Goal: Information Seeking & Learning: Learn about a topic

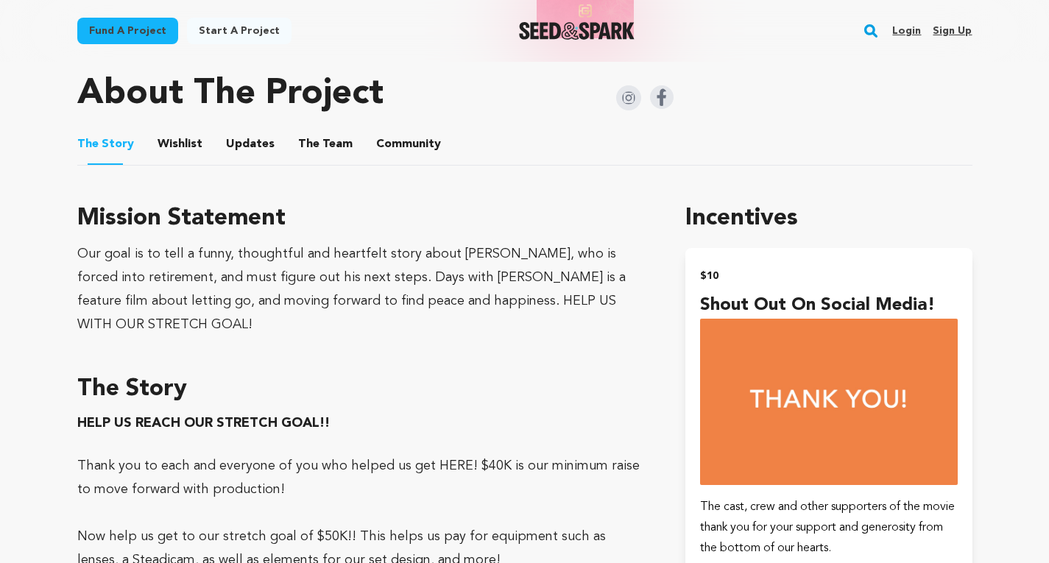
scroll to position [703, 0]
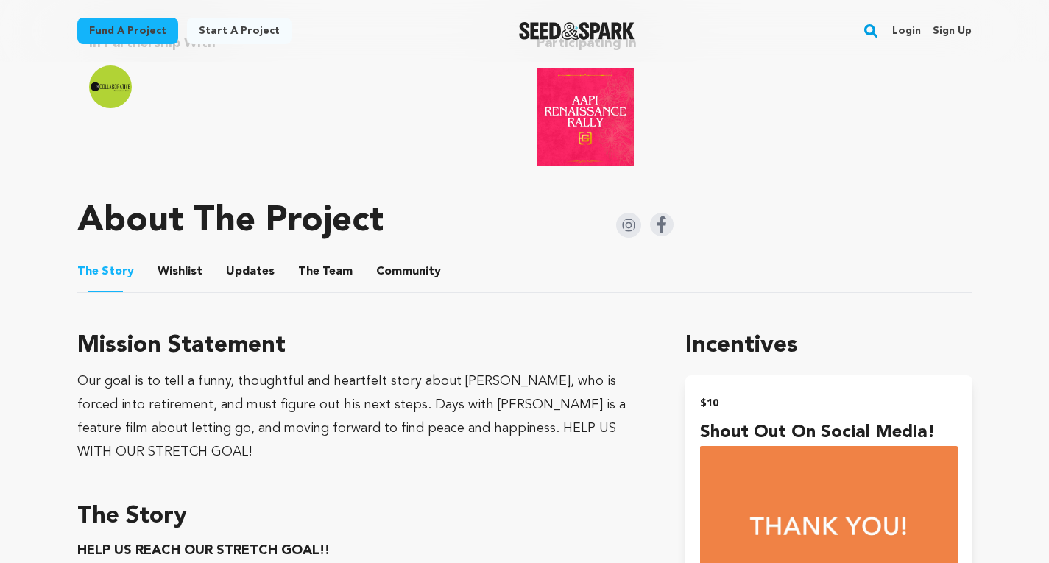
click at [177, 283] on button "Wishlist" at bounding box center [179, 274] width 35 height 35
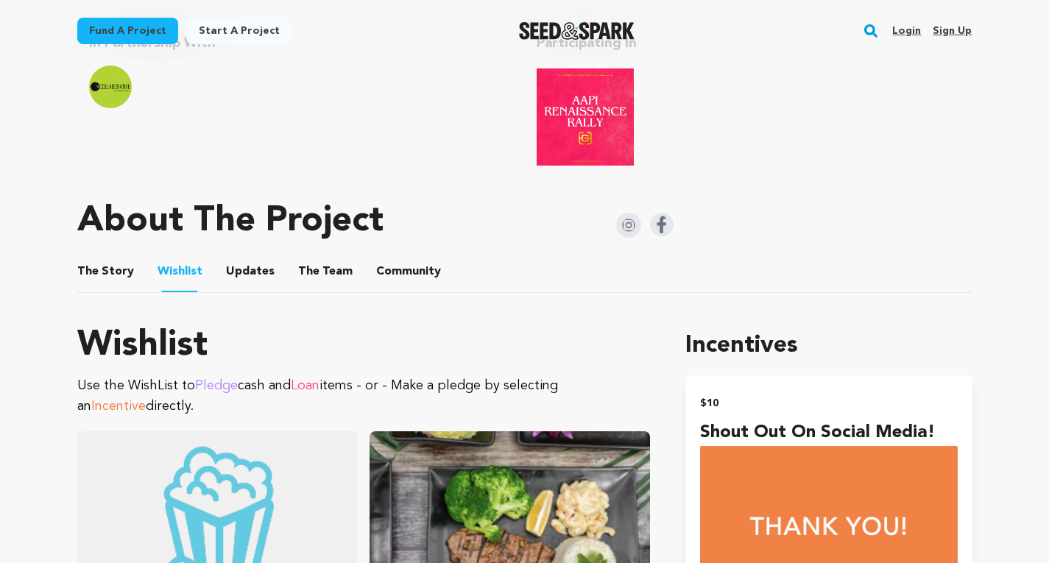
click at [233, 269] on button "Updates" at bounding box center [250, 274] width 35 height 35
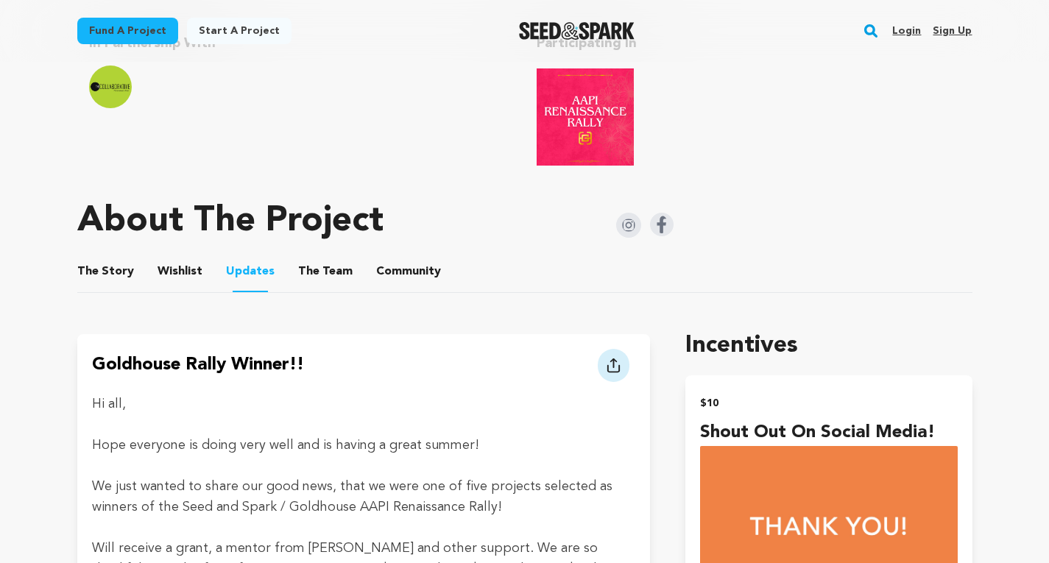
click at [287, 279] on ul "The Story The Story Wishlist Wishlist Updates Updates The Team The Team Communi…" at bounding box center [524, 272] width 895 height 42
click at [362, 270] on ul "The Story The Story Wishlist Wishlist Updates Updates The Team The Team Communi…" at bounding box center [524, 272] width 895 height 42
click at [324, 270] on button "The Team" at bounding box center [325, 274] width 35 height 35
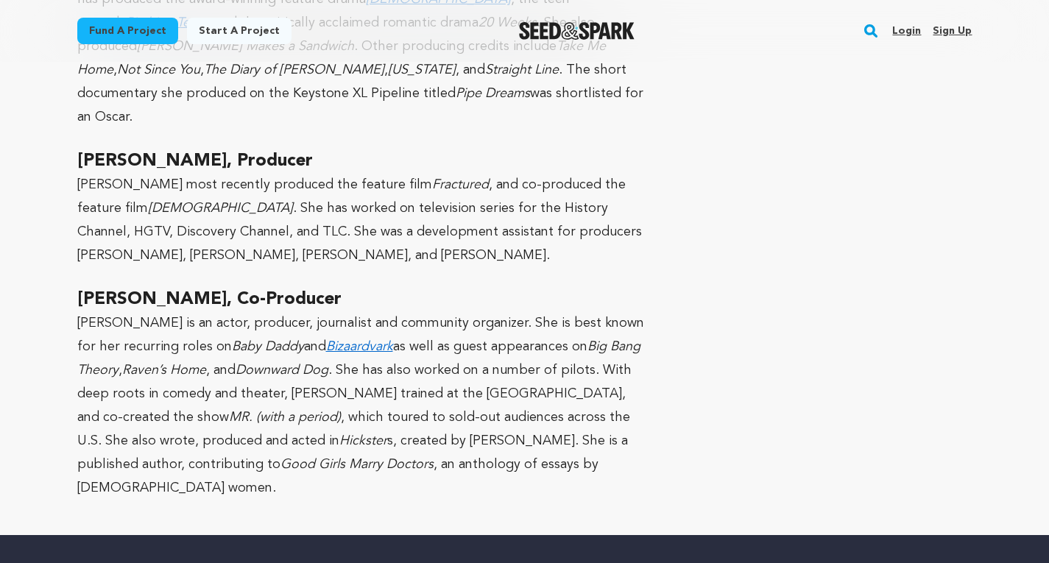
scroll to position [1867, 0]
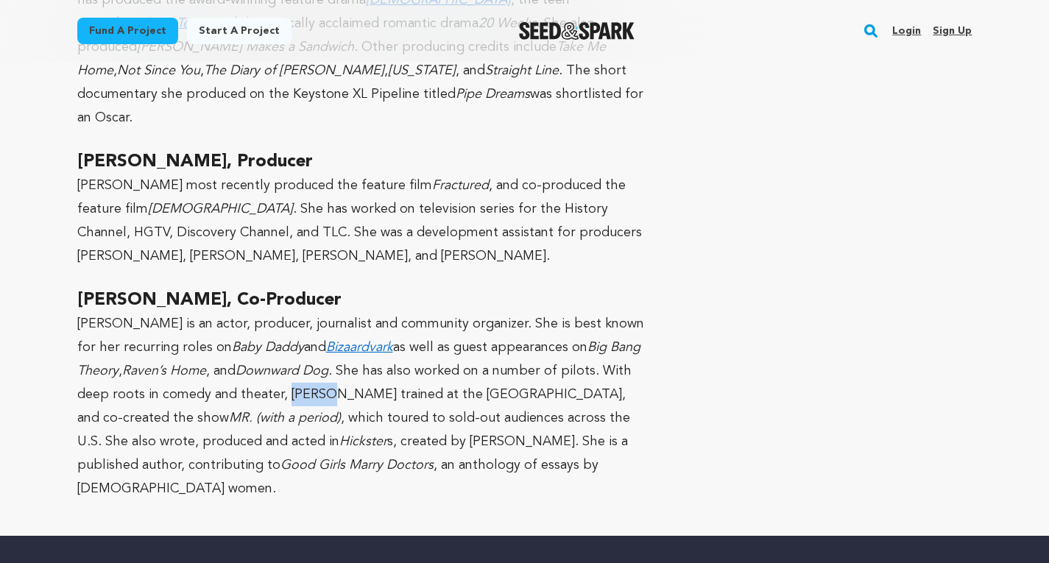
drag, startPoint x: 285, startPoint y: 350, endPoint x: 328, endPoint y: 345, distance: 43.0
click at [328, 345] on p "[PERSON_NAME] is an actor, producer, journalist and community organizer. She is…" at bounding box center [364, 406] width 574 height 189
click at [345, 342] on p "[PERSON_NAME] is an actor, producer, journalist and community organizer. She is…" at bounding box center [364, 406] width 574 height 189
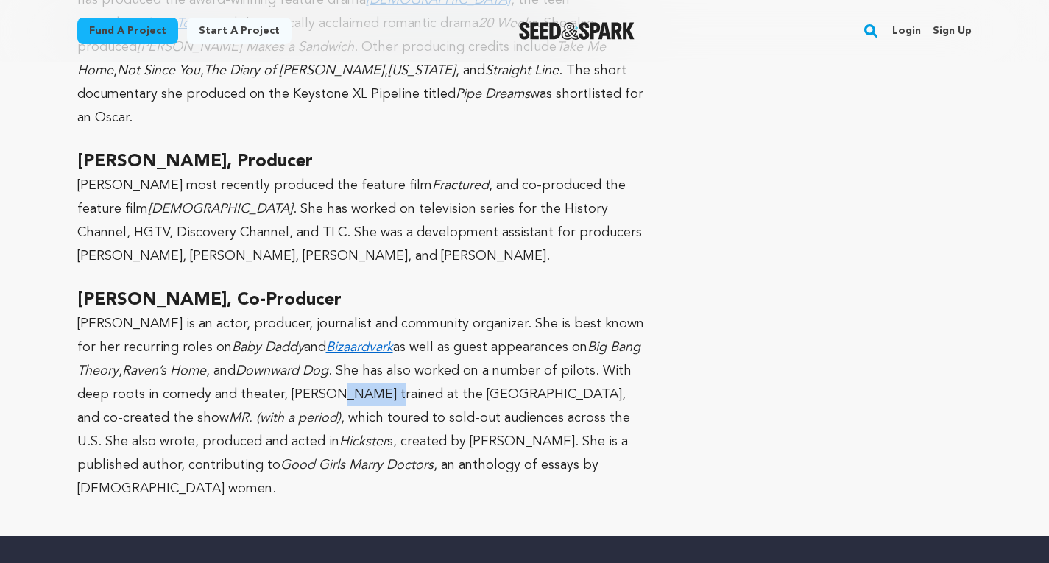
click at [345, 342] on p "[PERSON_NAME] is an actor, producer, journalist and community organizer. She is…" at bounding box center [364, 406] width 574 height 189
click at [382, 347] on p "[PERSON_NAME] is an actor, producer, journalist and community organizer. She is…" at bounding box center [364, 406] width 574 height 189
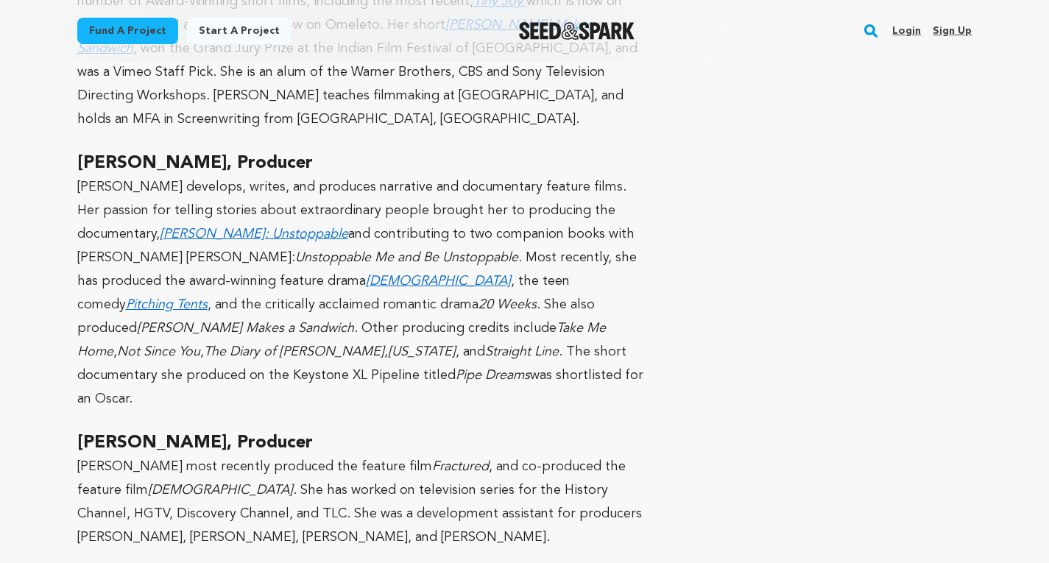
scroll to position [1584, 0]
click at [354, 323] on em "[PERSON_NAME] Makes a Sandwich" at bounding box center [245, 329] width 217 height 13
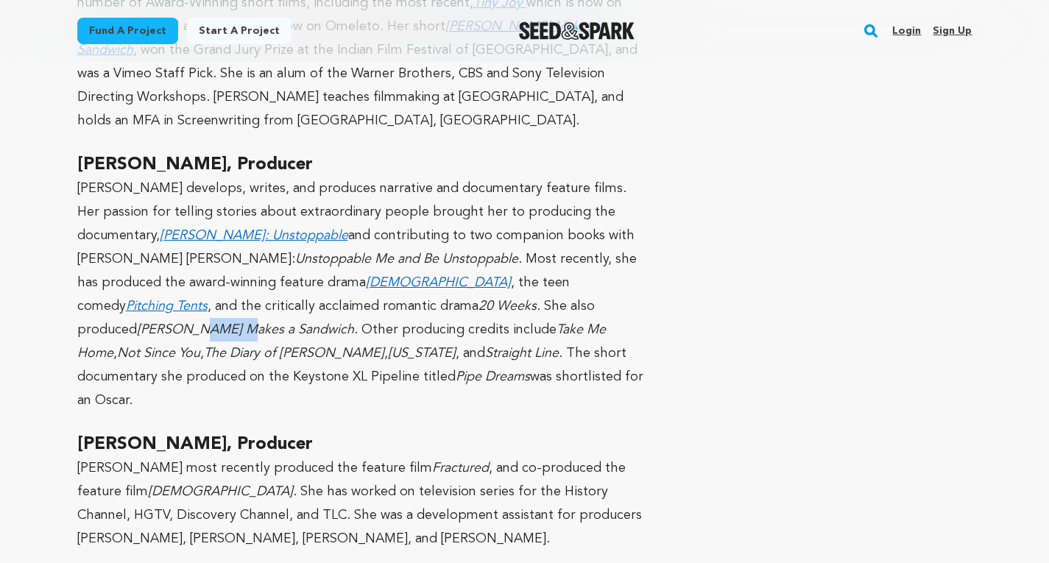
click at [354, 323] on em "[PERSON_NAME] Makes a Sandwich" at bounding box center [245, 329] width 217 height 13
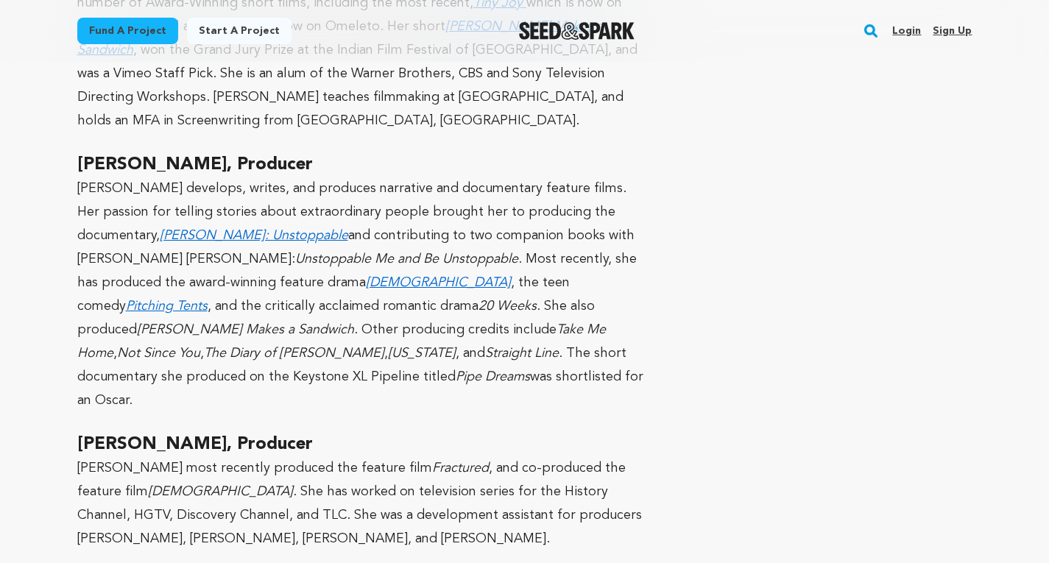
click at [354, 323] on em "[PERSON_NAME] Makes a Sandwich" at bounding box center [245, 329] width 217 height 13
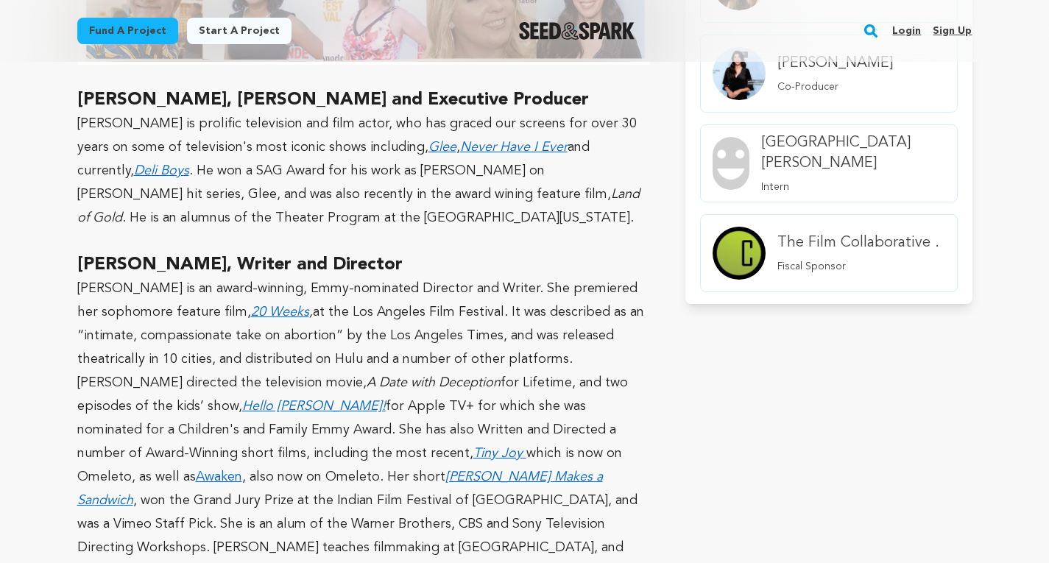
scroll to position [1132, 0]
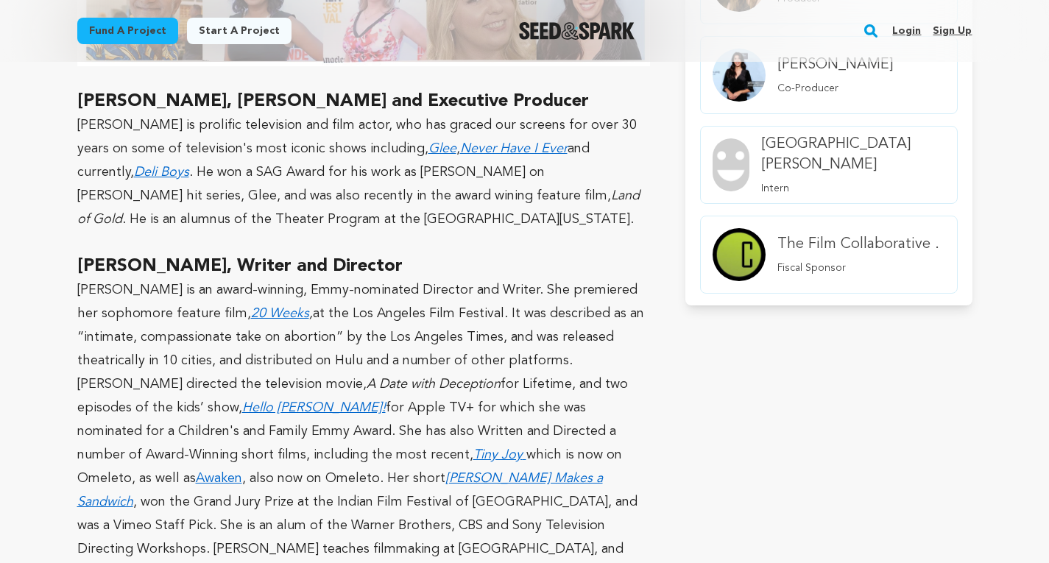
click at [455, 334] on p "[PERSON_NAME] is an award-winning, Emmy-nominated Director and Writer. She prem…" at bounding box center [364, 431] width 574 height 306
click at [452, 342] on p "[PERSON_NAME] is an award-winning, Emmy-nominated Director and Writer. She prem…" at bounding box center [364, 431] width 574 height 306
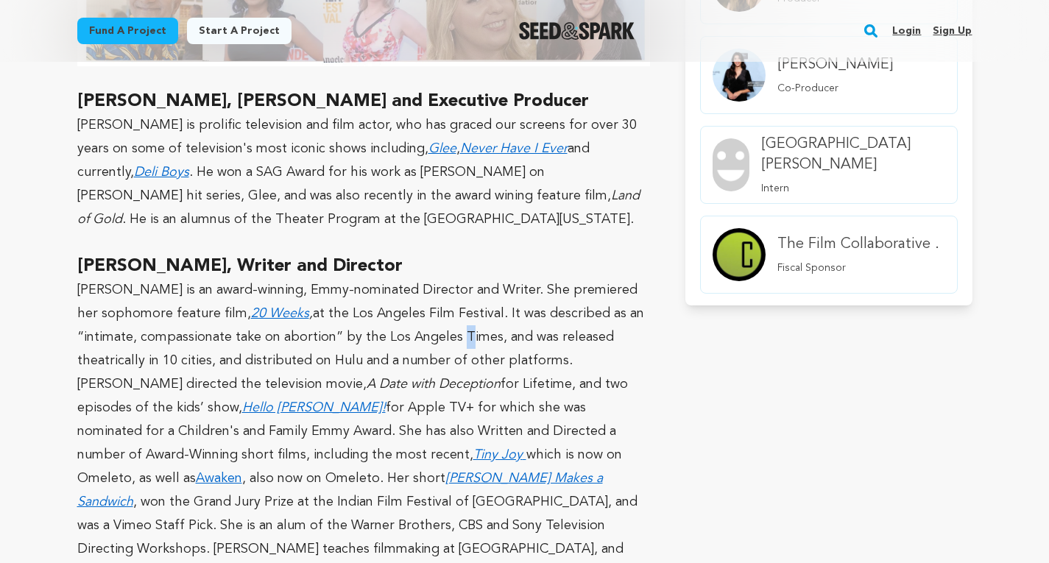
click at [452, 342] on p "[PERSON_NAME] is an award-winning, Emmy-nominated Director and Writer. She prem…" at bounding box center [364, 431] width 574 height 306
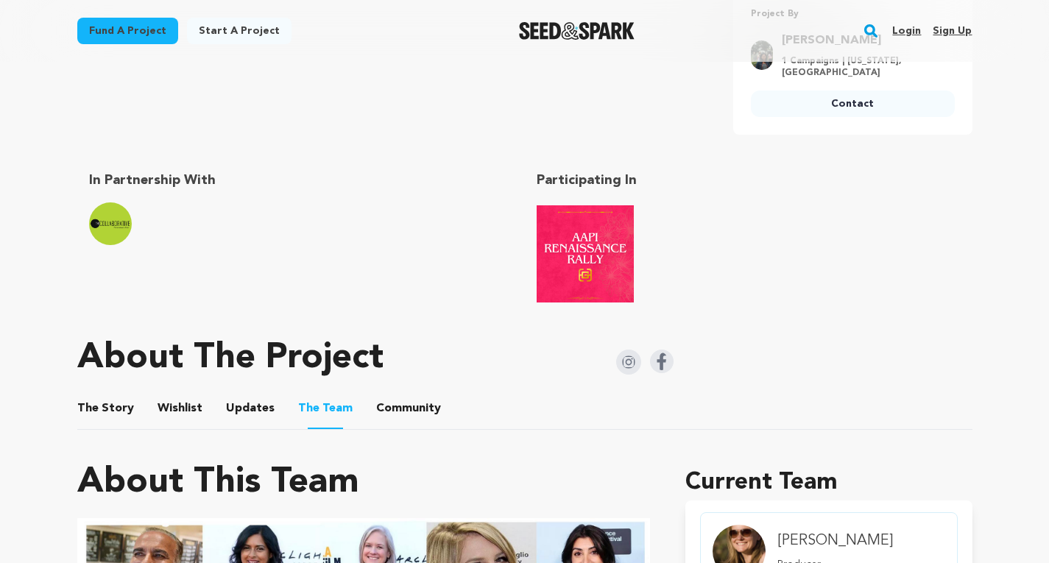
scroll to position [300, 0]
